Goal: Find specific page/section: Find specific page/section

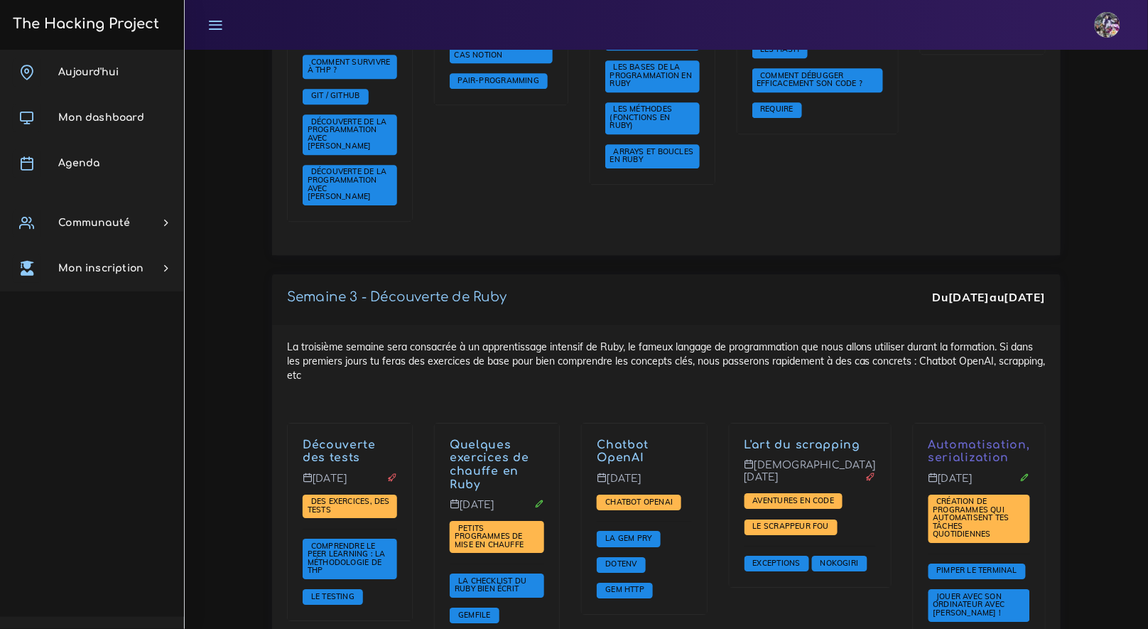
scroll to position [1269, 0]
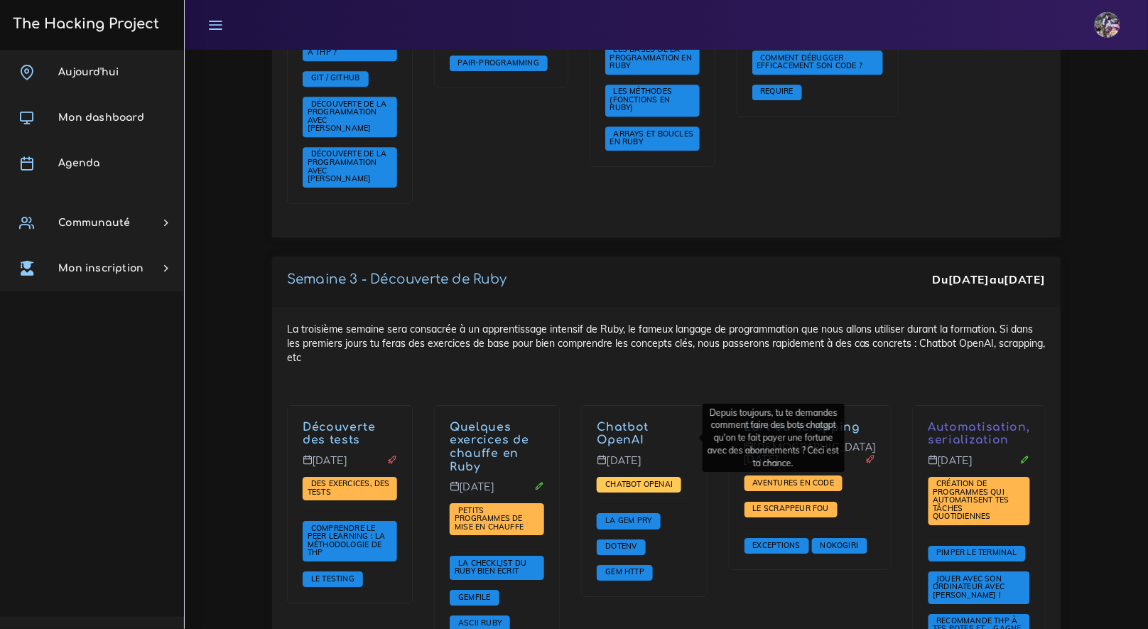
click at [559, 479] on span "Chatbot OpenAI" at bounding box center [639, 484] width 75 height 10
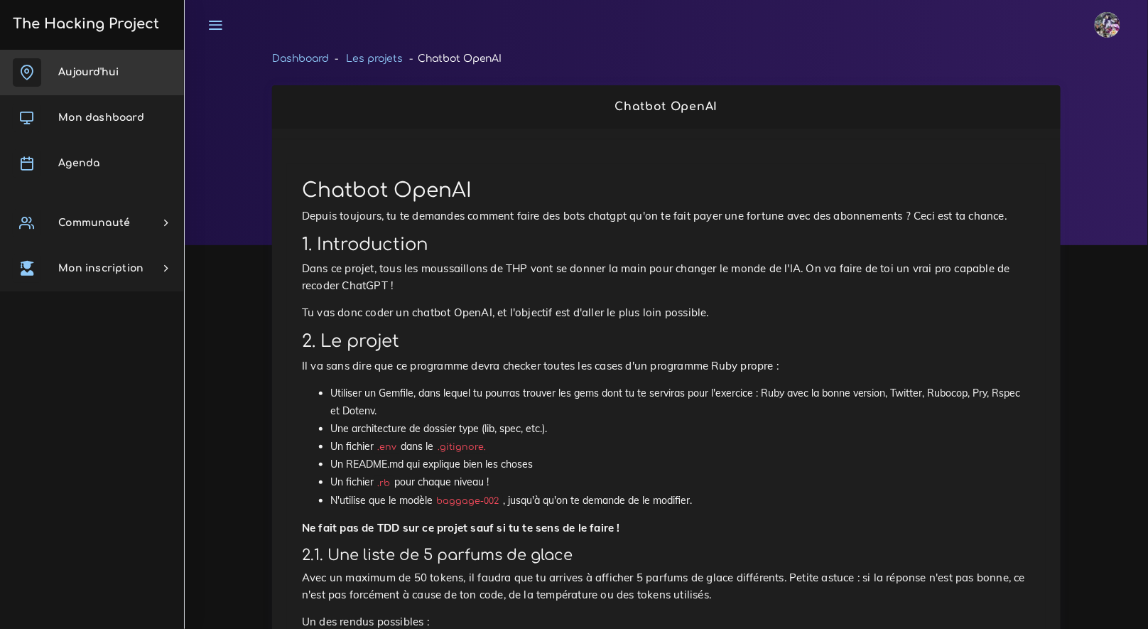
click at [70, 85] on link "Aujourd'hui" at bounding box center [92, 72] width 184 height 45
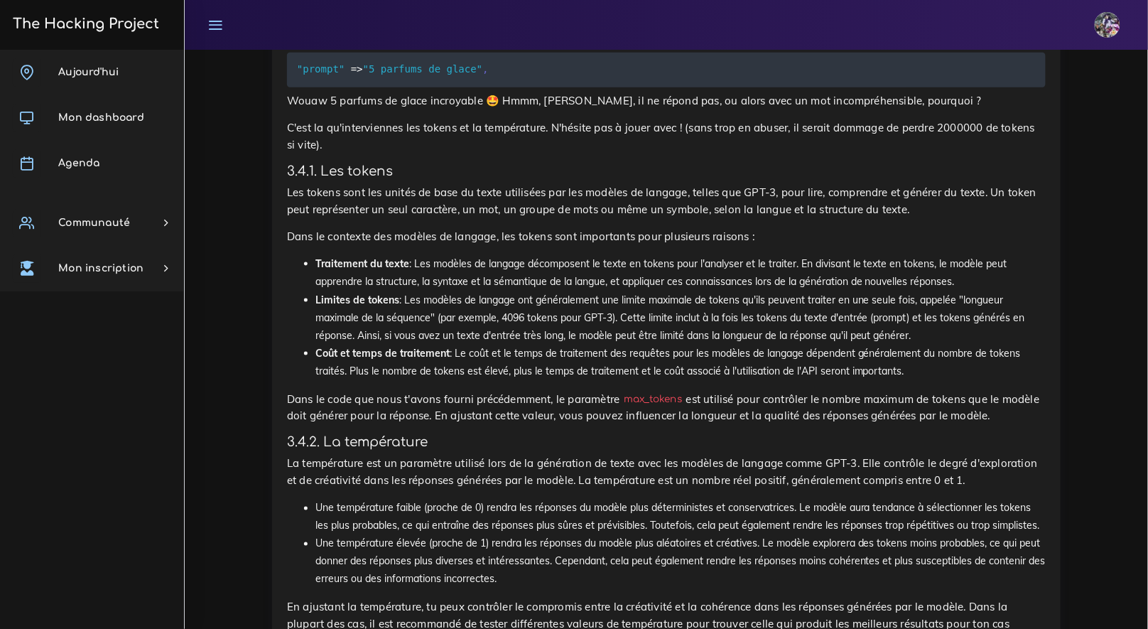
scroll to position [7401, 0]
